Goal: Use online tool/utility: Utilize a website feature to perform a specific function

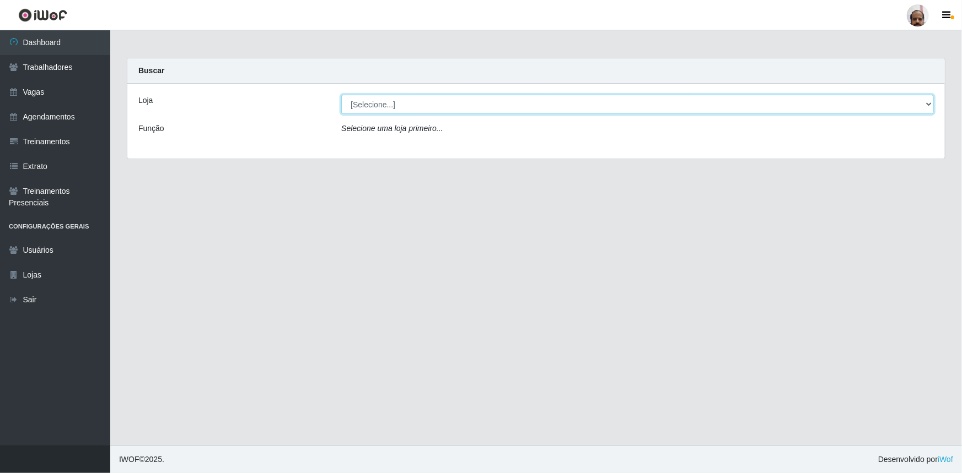
click at [447, 105] on select "[Selecione...] Mar Vermelho - Loja 05" at bounding box center [637, 104] width 592 height 19
select select "252"
click at [341, 95] on select "[Selecione...] Mar Vermelho - Loja 05" at bounding box center [637, 104] width 592 height 19
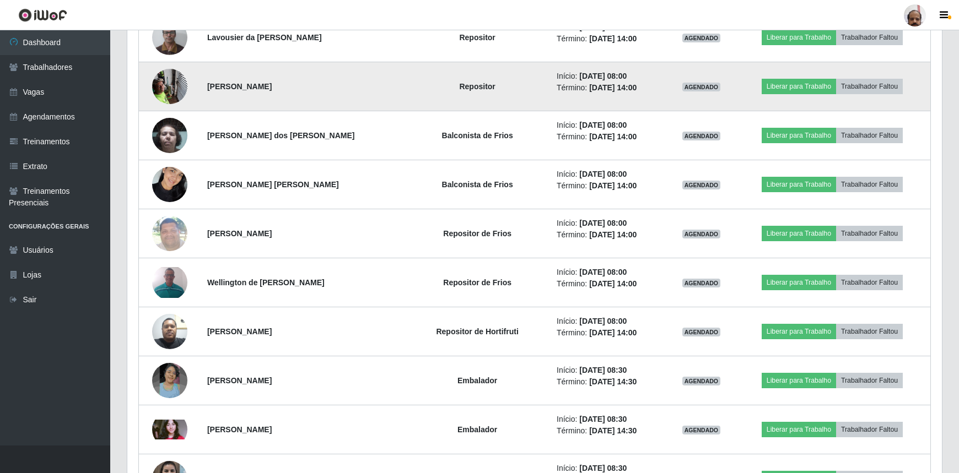
scroll to position [651, 0]
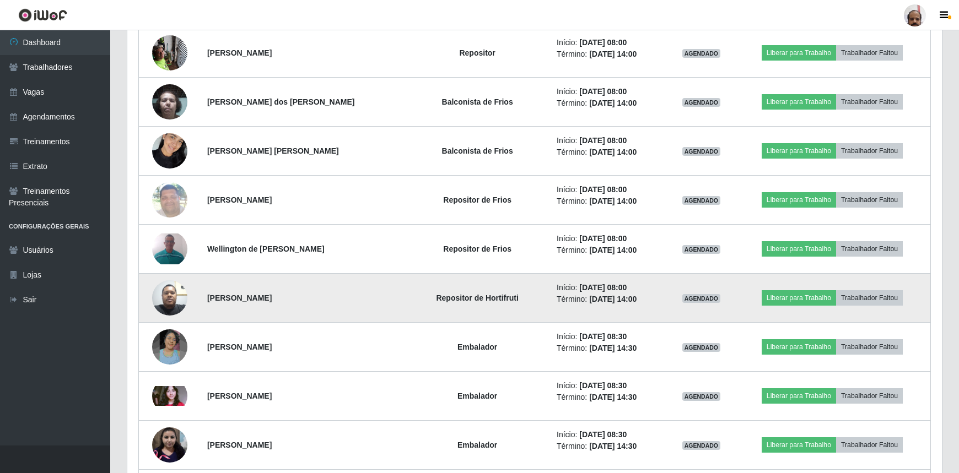
click at [174, 295] on img at bounding box center [169, 297] width 35 height 47
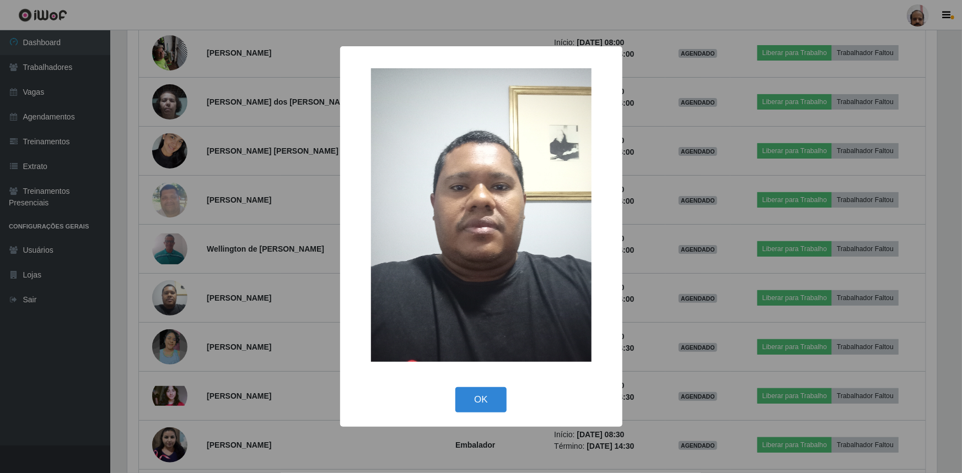
click at [174, 295] on div "× OK Cancel" at bounding box center [481, 236] width 962 height 473
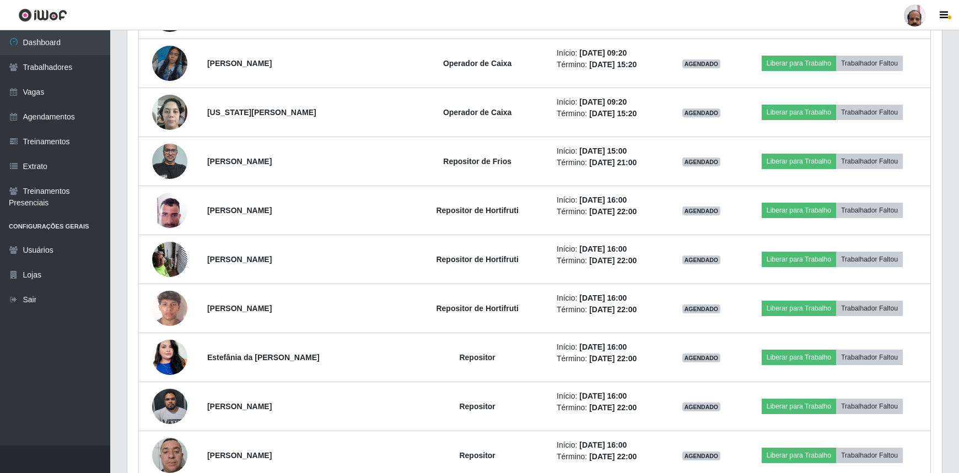
scroll to position [1402, 0]
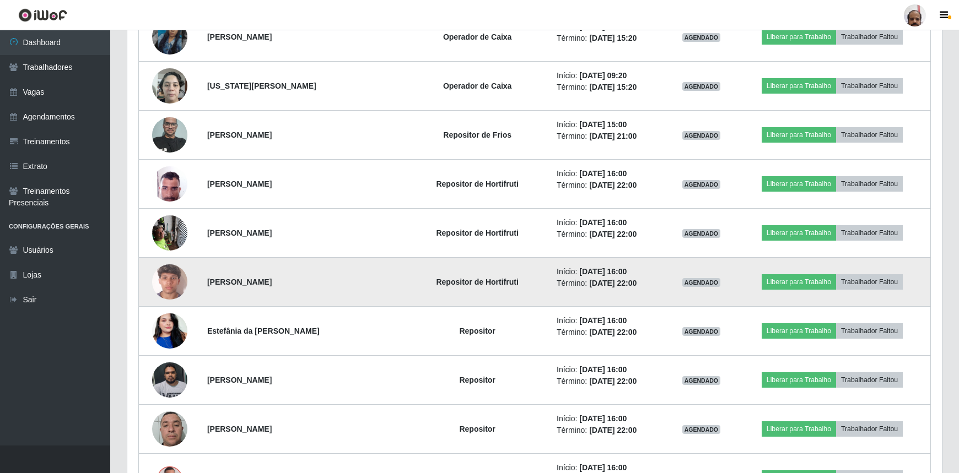
click at [180, 275] on img at bounding box center [169, 282] width 35 height 63
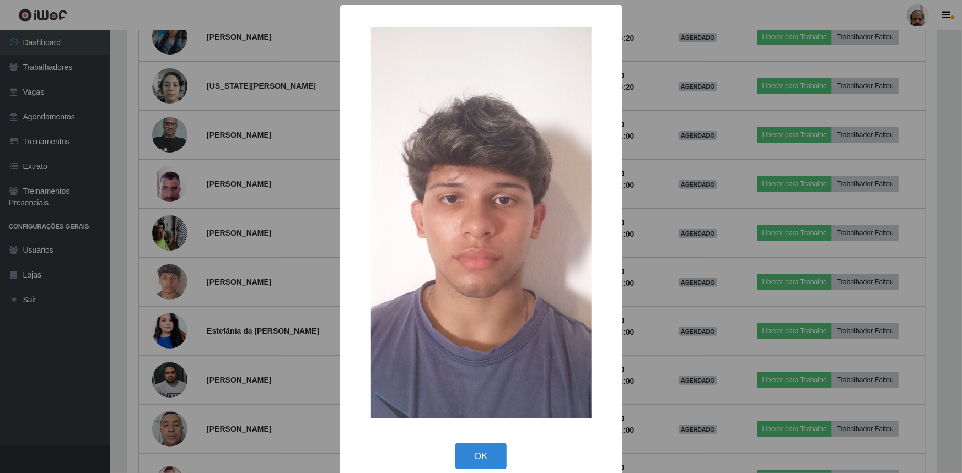
click at [182, 275] on div "× OK Cancel" at bounding box center [481, 236] width 962 height 473
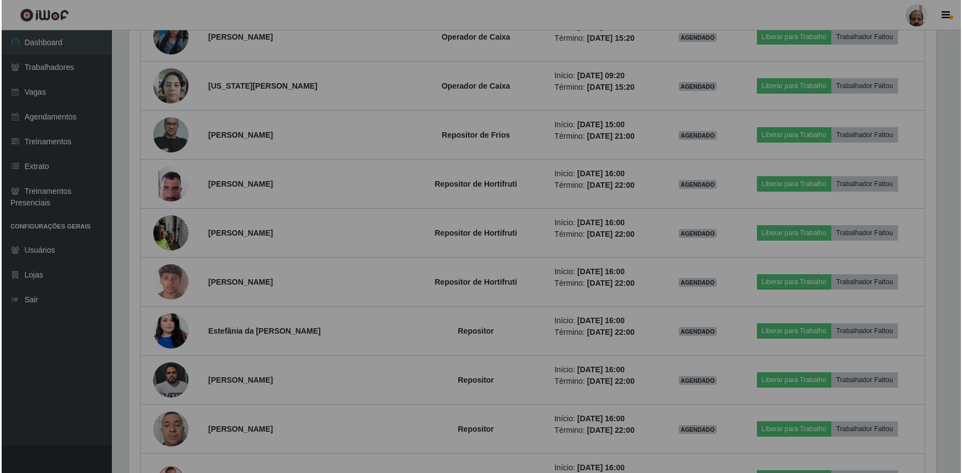
scroll to position [229, 814]
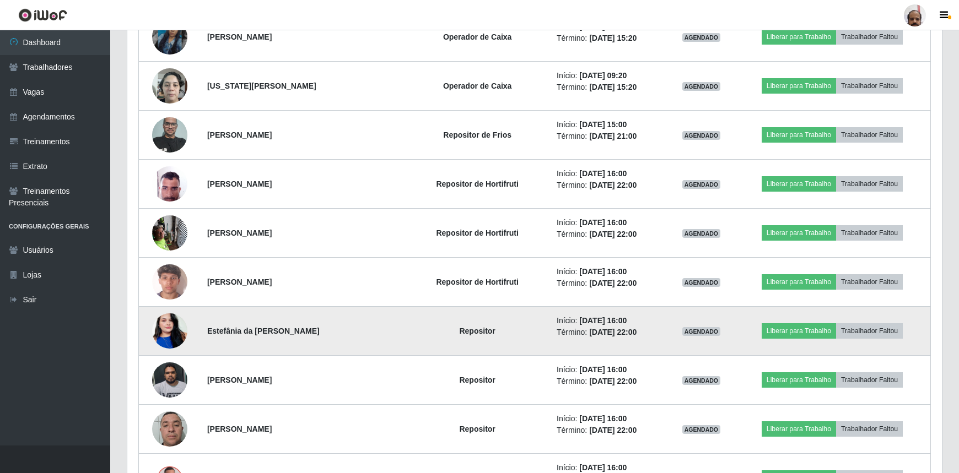
click at [175, 325] on img at bounding box center [169, 331] width 35 height 63
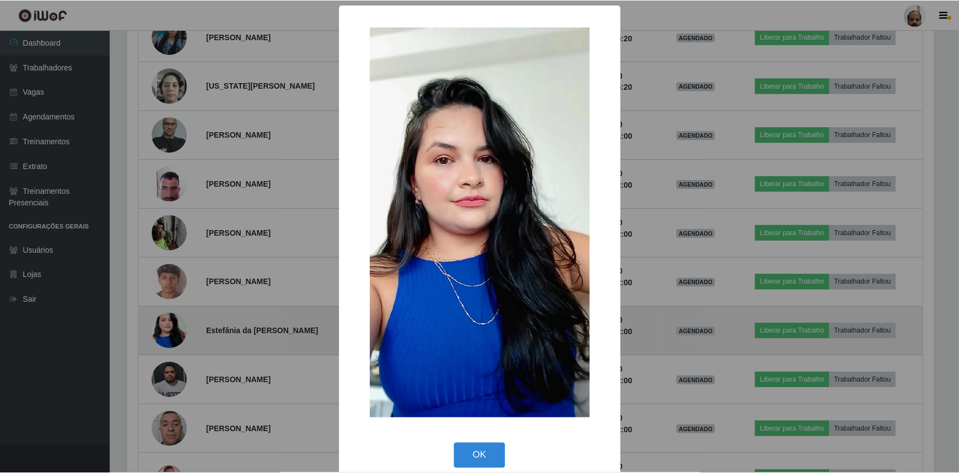
scroll to position [229, 809]
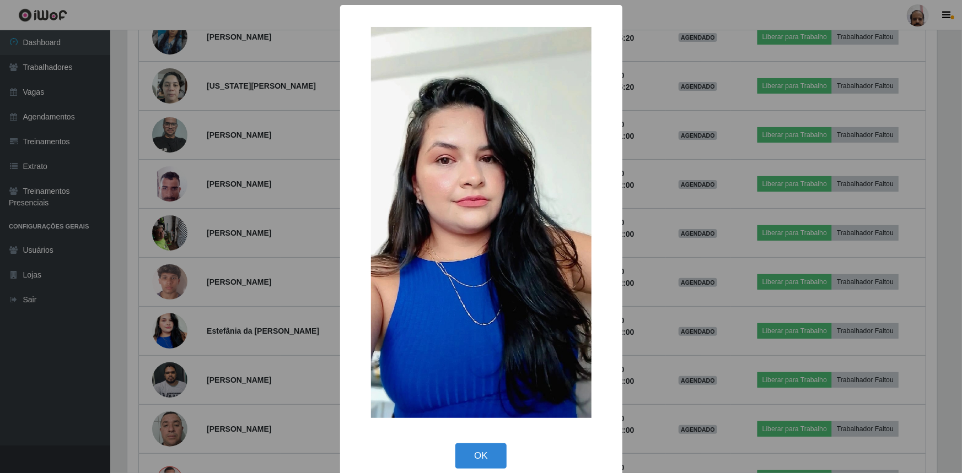
click at [176, 325] on div "× OK Cancel" at bounding box center [481, 236] width 962 height 473
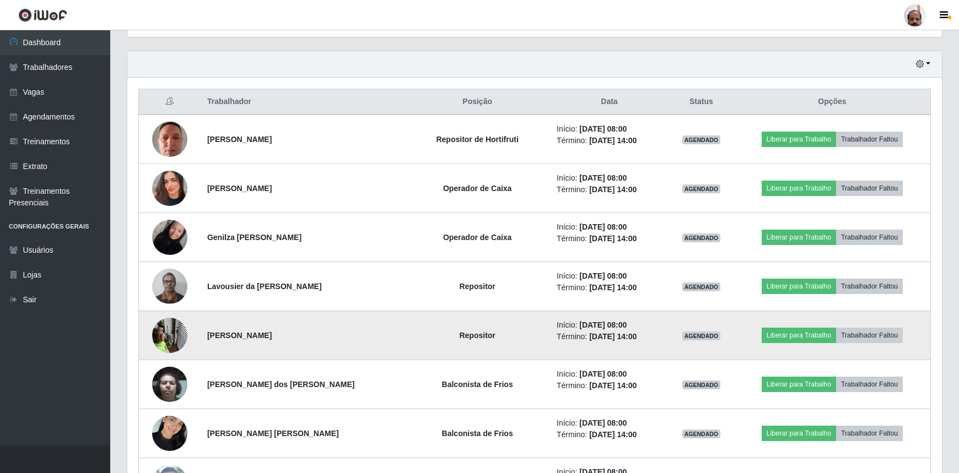
scroll to position [350, 0]
